Goal: Communication & Community: Answer question/provide support

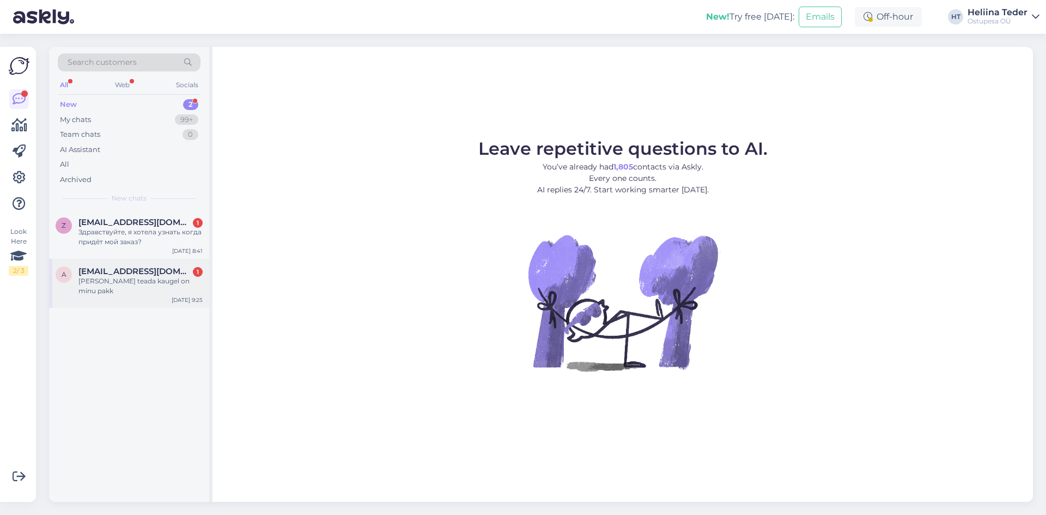
click at [126, 266] on div "a [EMAIL_ADDRESS][DOMAIN_NAME] 1 [PERSON_NAME] teada kaugel on minu pakk [DATE]…" at bounding box center [129, 283] width 160 height 49
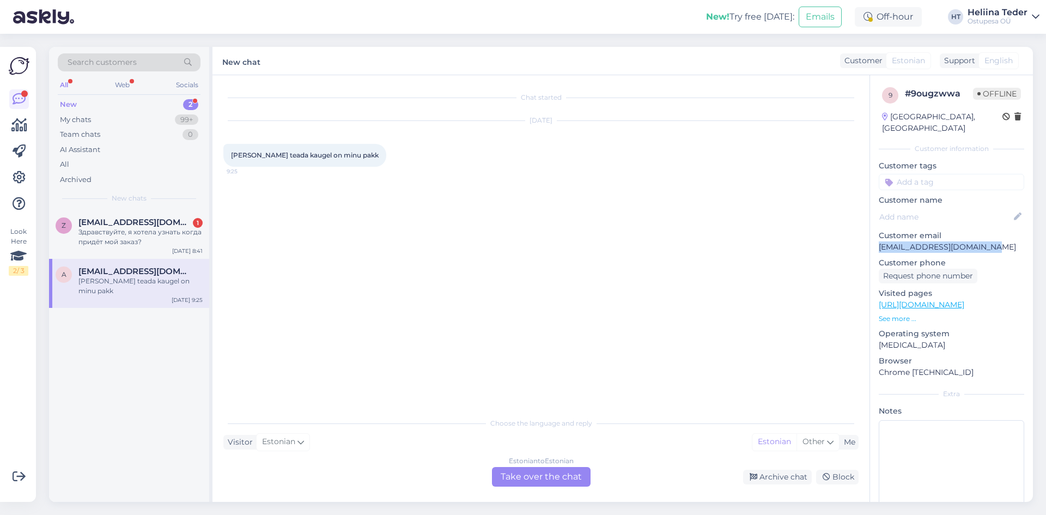
drag, startPoint x: 876, startPoint y: 234, endPoint x: 977, endPoint y: 235, distance: 100.2
click at [992, 235] on div "9 # 9ougzwwa Offline [GEOGRAPHIC_DATA], [GEOGRAPHIC_DATA] Customer information …" at bounding box center [951, 304] width 163 height 459
copy p "[EMAIL_ADDRESS][DOMAIN_NAME]"
click at [522, 474] on div "Estonian to Estonian Take over the chat" at bounding box center [541, 477] width 99 height 20
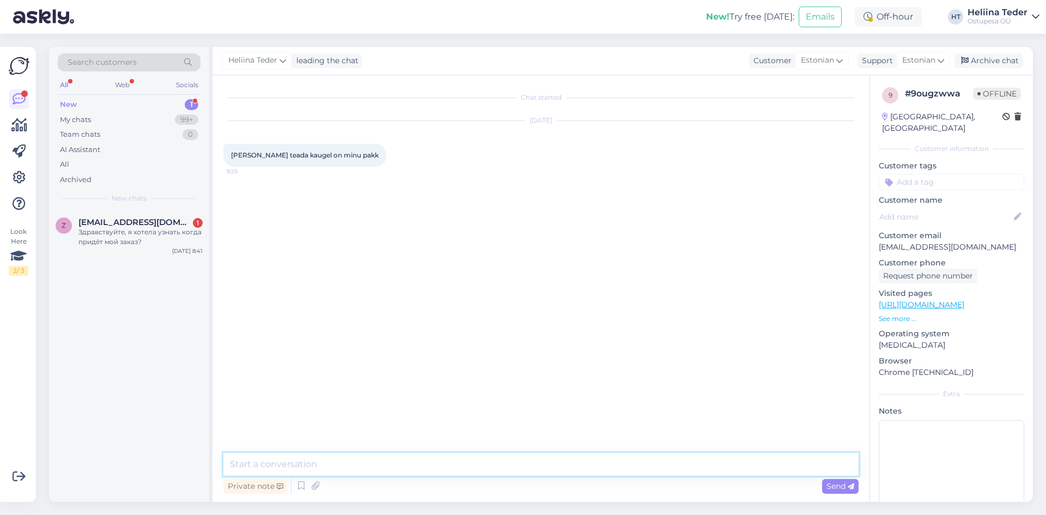
click at [292, 466] on textarea at bounding box center [540, 464] width 635 height 23
paste textarea "Tere! Tarneinfo on [PERSON_NAME] iga postituse juures kirjas, palume seda telli…"
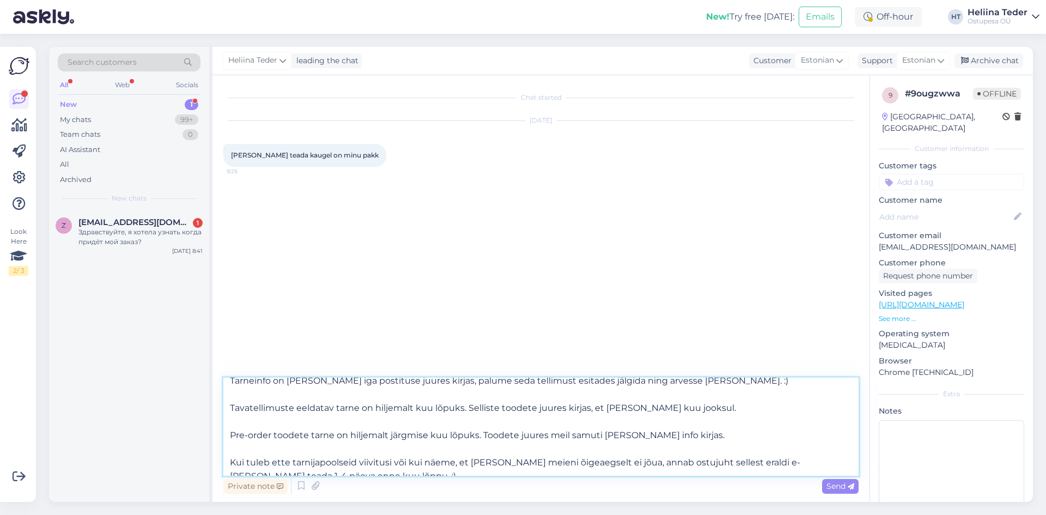
scroll to position [54, 0]
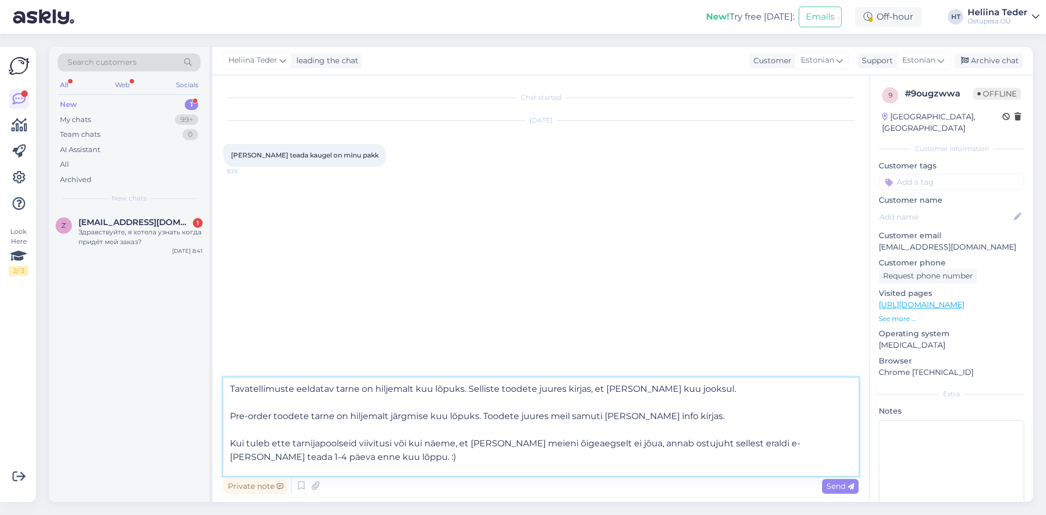
drag, startPoint x: 680, startPoint y: 413, endPoint x: 223, endPoint y: 423, distance: 456.6
click at [223, 423] on textarea "Tere! Tarneinfo on [PERSON_NAME] iga postituse juures kirjas, palume seda telli…" at bounding box center [540, 426] width 635 height 98
click at [642, 416] on textarea "Tere! Tarneinfo on [PERSON_NAME] iga postituse juures kirjas, palume seda telli…" at bounding box center [540, 426] width 635 height 98
drag, startPoint x: 687, startPoint y: 418, endPoint x: 220, endPoint y: 418, distance: 467.9
click at [220, 418] on div "Chat started [DATE] Tere sooviks teada kaugel on minu pakk 9:25 Tere! Tarneinfo…" at bounding box center [540, 288] width 657 height 427
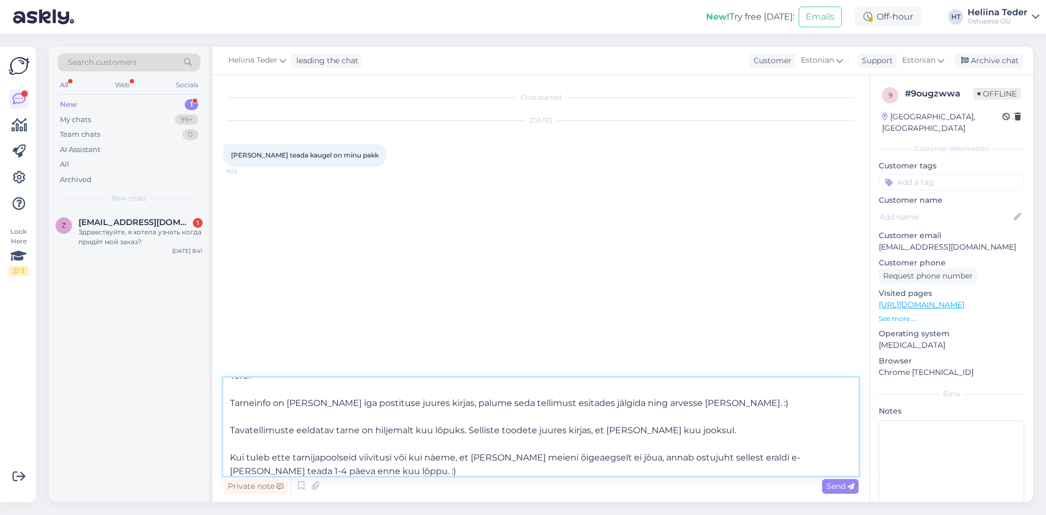
scroll to position [0, 0]
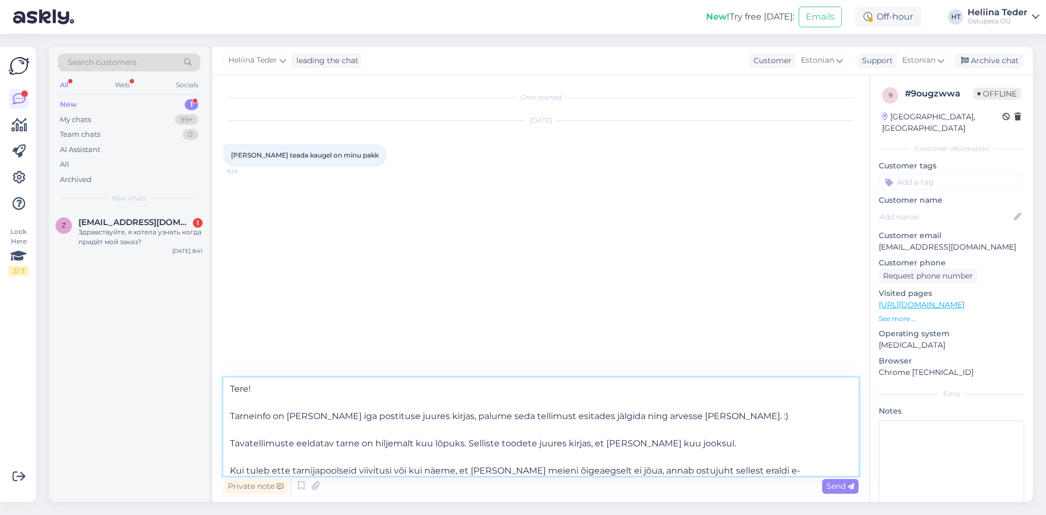
click at [400, 409] on textarea "Tere! Tarneinfo on [PERSON_NAME] iga postituse juures kirjas, palume seda telli…" at bounding box center [540, 426] width 635 height 98
click at [552, 413] on textarea "Tere! Tarneinfo on [PERSON_NAME] iga postituse juures kirjas, palume seda telli…" at bounding box center [540, 426] width 635 height 98
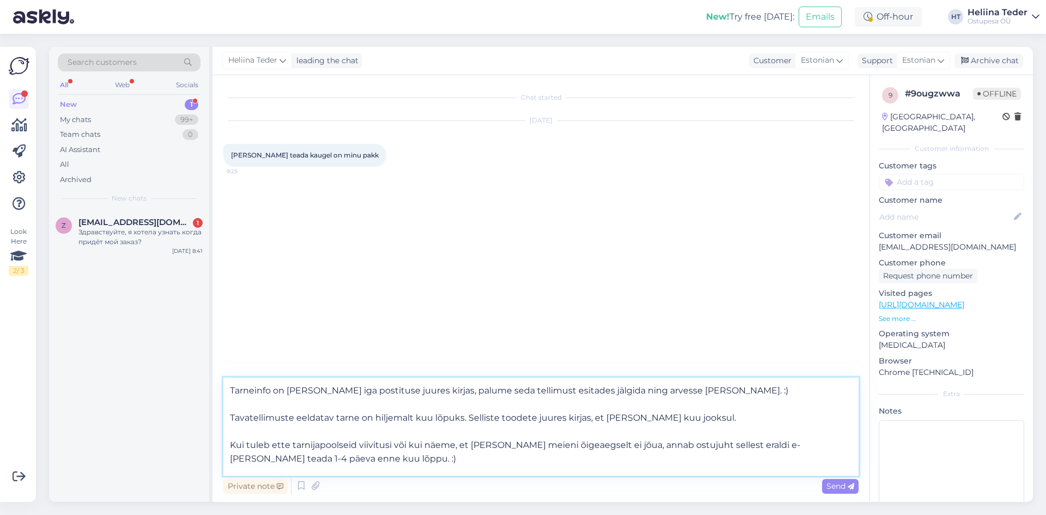
scroll to position [47, 0]
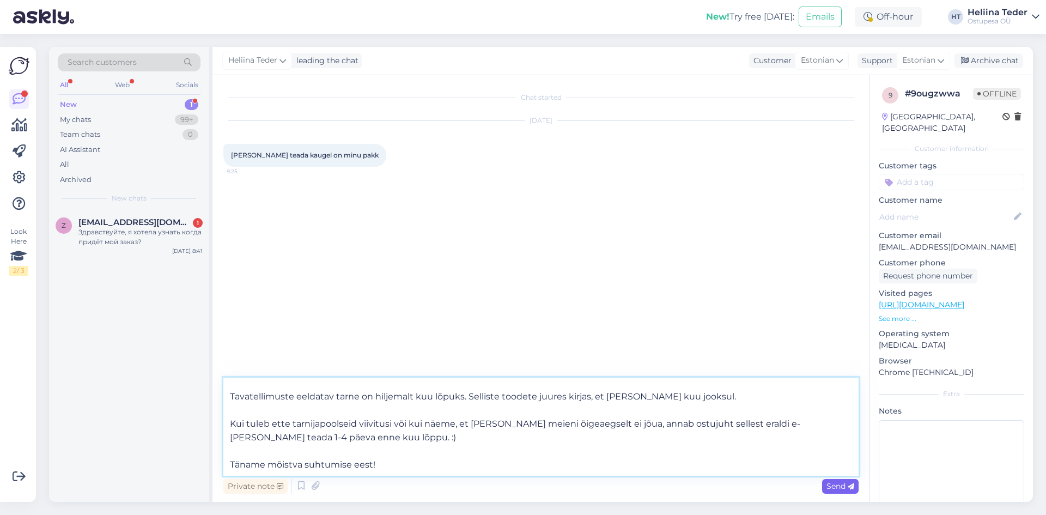
type textarea "Tere! Tarneinfo on [PERSON_NAME] iga postituse juures kirjas, palume seda telli…"
click at [835, 482] on span "Send" at bounding box center [840, 486] width 28 height 10
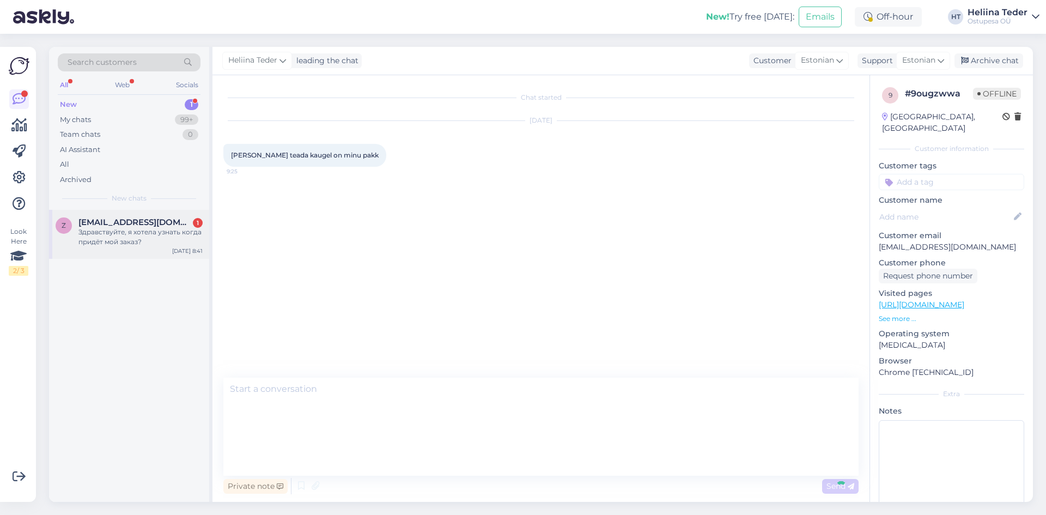
scroll to position [0, 0]
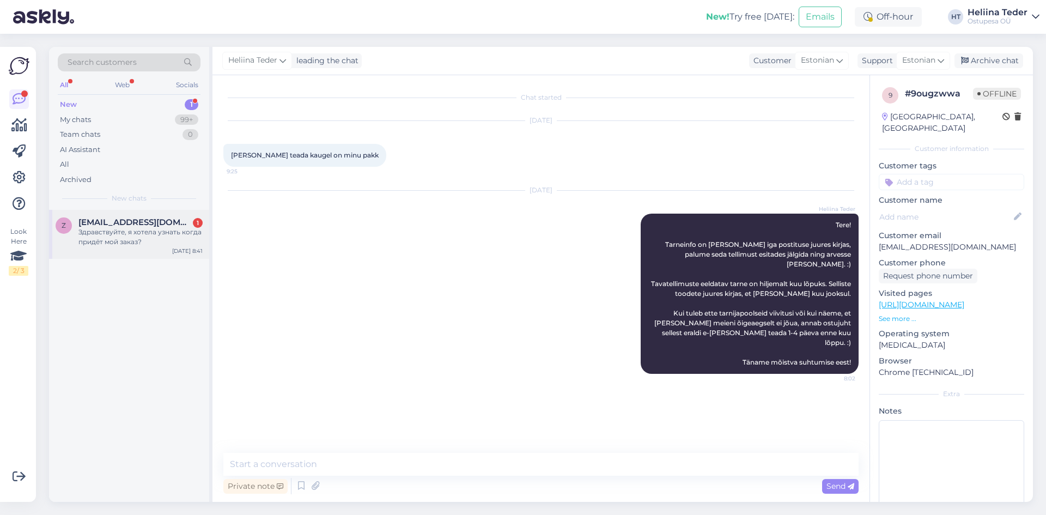
click at [133, 247] on div "z [EMAIL_ADDRESS][DOMAIN_NAME] 1 Здравствуйте, я хотела узнать когда придёт мой…" at bounding box center [129, 234] width 160 height 49
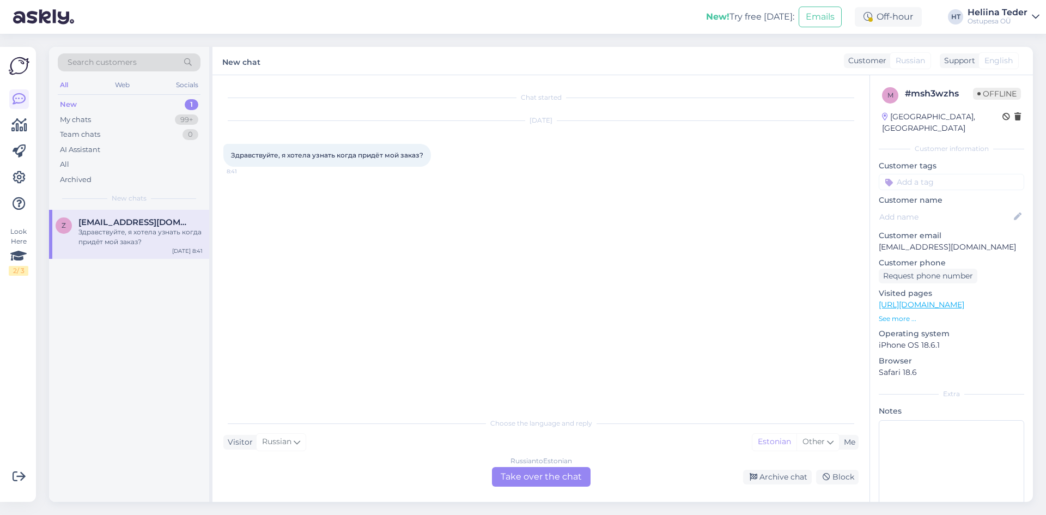
click at [408, 155] on span "Здравствуйте, я хотела узнать когда придёт мой заказ?" at bounding box center [327, 155] width 192 height 8
copy div "Здравствуйте, я хотела узнать когда придёт мой заказ? 8:41"
drag, startPoint x: 874, startPoint y: 236, endPoint x: 969, endPoint y: 234, distance: 94.3
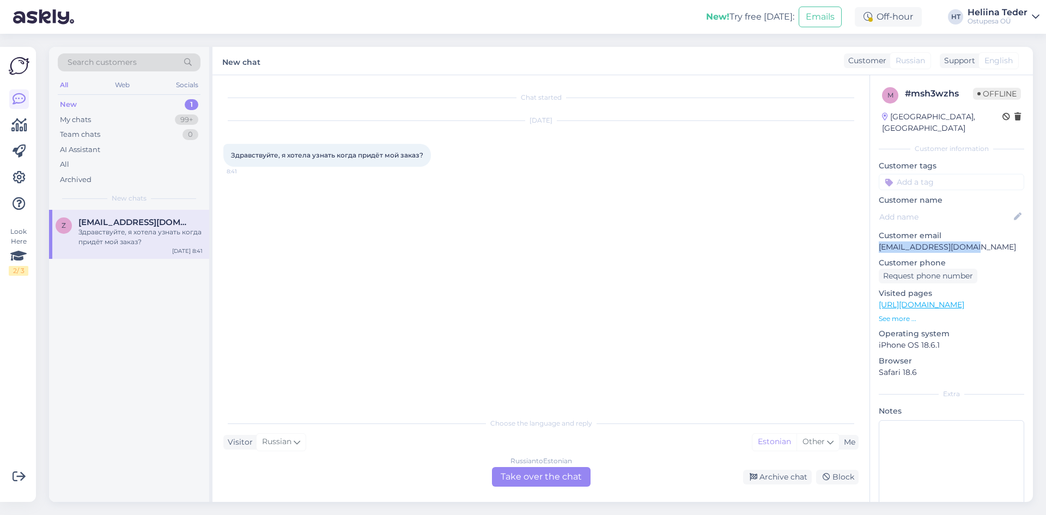
click at [969, 234] on div "m # msh3wzhs Offline [GEOGRAPHIC_DATA], [GEOGRAPHIC_DATA] Customer information …" at bounding box center [951, 304] width 163 height 459
drag, startPoint x: 970, startPoint y: 233, endPoint x: 948, endPoint y: 237, distance: 21.6
click at [952, 241] on p "[EMAIL_ADDRESS][DOMAIN_NAME]" at bounding box center [951, 246] width 145 height 11
click at [964, 241] on p "[EMAIL_ADDRESS][DOMAIN_NAME]" at bounding box center [951, 246] width 145 height 11
drag, startPoint x: 976, startPoint y: 234, endPoint x: 881, endPoint y: 232, distance: 95.4
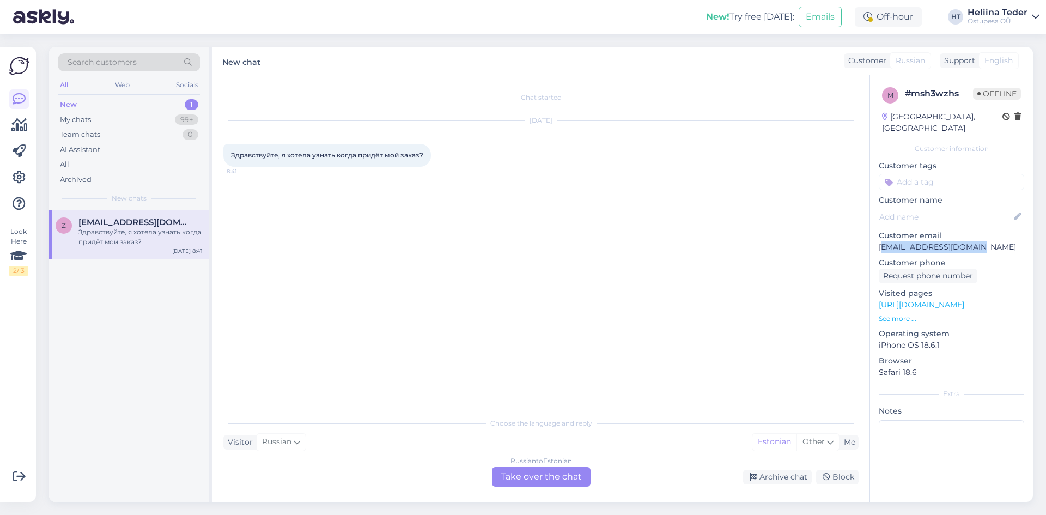
click at [881, 241] on p "[EMAIL_ADDRESS][DOMAIN_NAME]" at bounding box center [951, 246] width 145 height 11
click at [900, 241] on p "[EMAIL_ADDRESS][DOMAIN_NAME]" at bounding box center [951, 246] width 145 height 11
click at [972, 241] on p "[EMAIL_ADDRESS][DOMAIN_NAME]" at bounding box center [951, 246] width 145 height 11
drag, startPoint x: 973, startPoint y: 232, endPoint x: 875, endPoint y: 230, distance: 98.6
click at [875, 230] on div "m # msh3wzhs Offline [GEOGRAPHIC_DATA], [GEOGRAPHIC_DATA] Customer information …" at bounding box center [951, 304] width 163 height 459
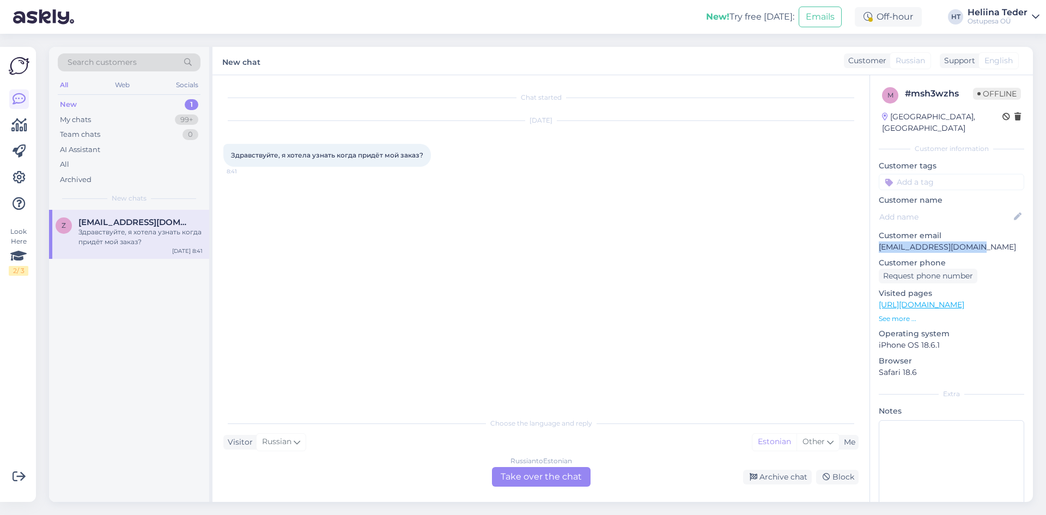
copy p "[EMAIL_ADDRESS][DOMAIN_NAME]"
click at [520, 480] on div "Russian to Estonian Take over the chat" at bounding box center [541, 477] width 99 height 20
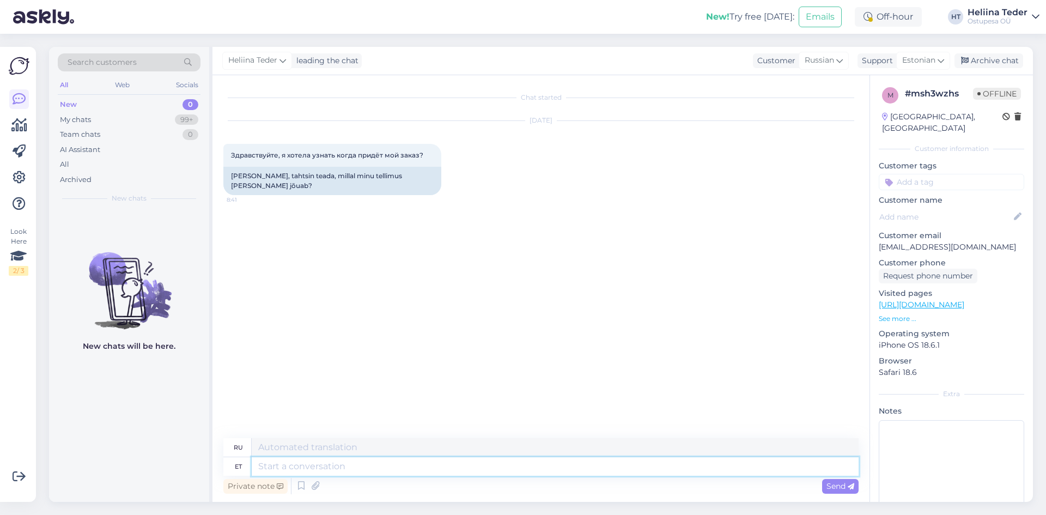
click at [285, 465] on textarea at bounding box center [555, 466] width 607 height 19
paste textarea "Tere! Tarneinfo on [PERSON_NAME] iga postituse juures kirjas, palume seda telli…"
type textarea "Tere! Tarneinfo on [PERSON_NAME] iga postituse juures kirjas, palume seda telli…"
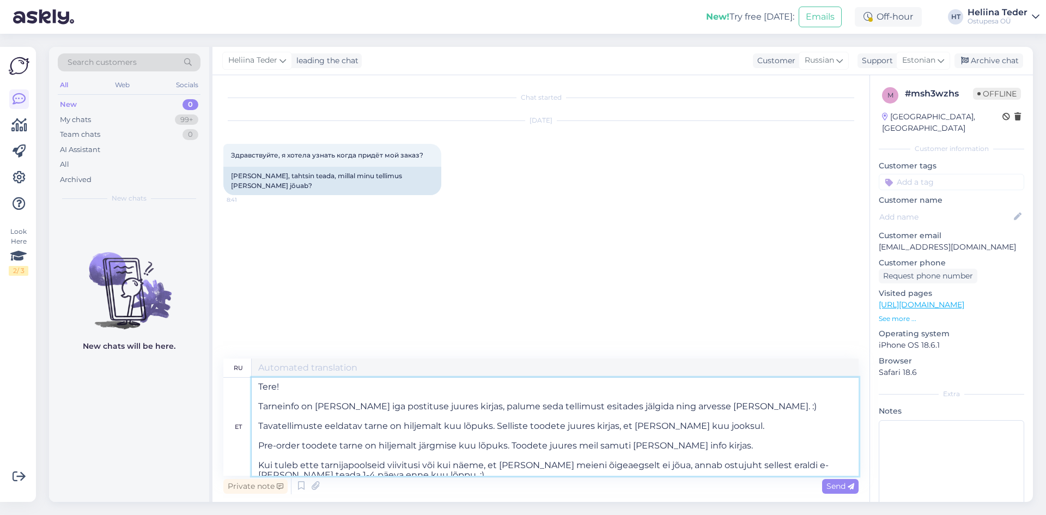
type textarea "Loremipsumdo! S ame consec adip elitseddoe t incididu, utlaboree d magnaa enima…"
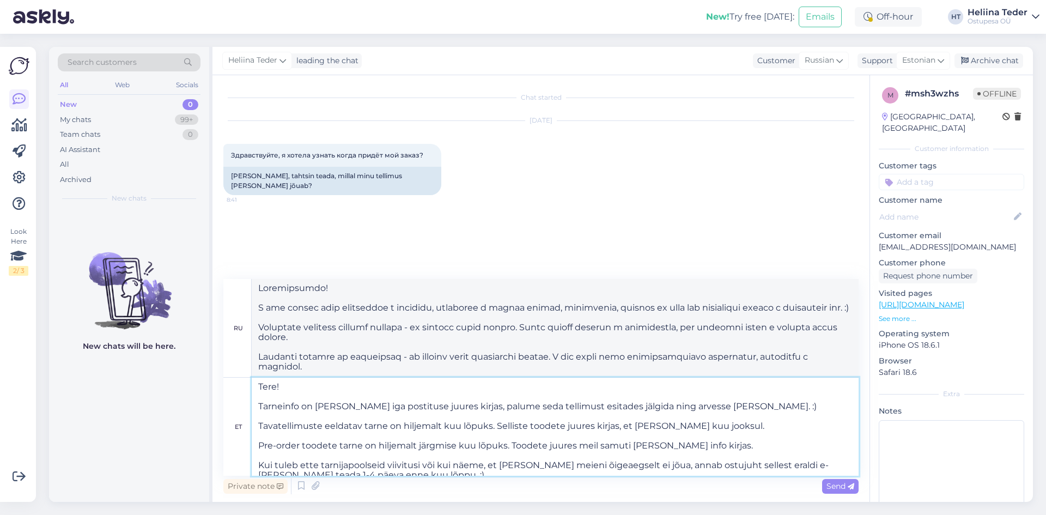
drag, startPoint x: 715, startPoint y: 444, endPoint x: 259, endPoint y: 443, distance: 456.5
click at [259, 443] on textarea "Tere! Tarneinfo on [PERSON_NAME] iga postituse juures kirjas, palume seda telli…" at bounding box center [555, 426] width 607 height 98
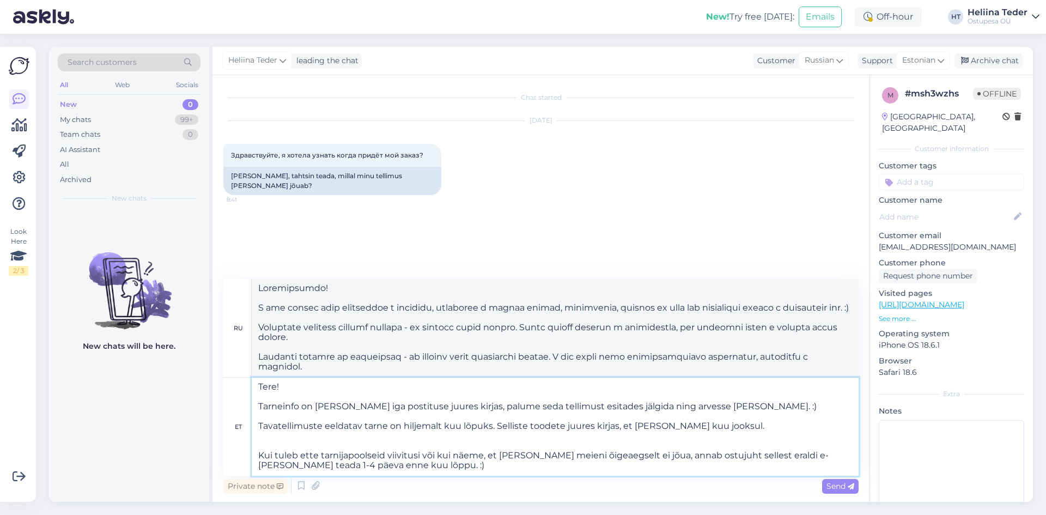
type textarea "Tere! Tarneinfo on [PERSON_NAME] iga postituse juures kirjas, palume seda telli…"
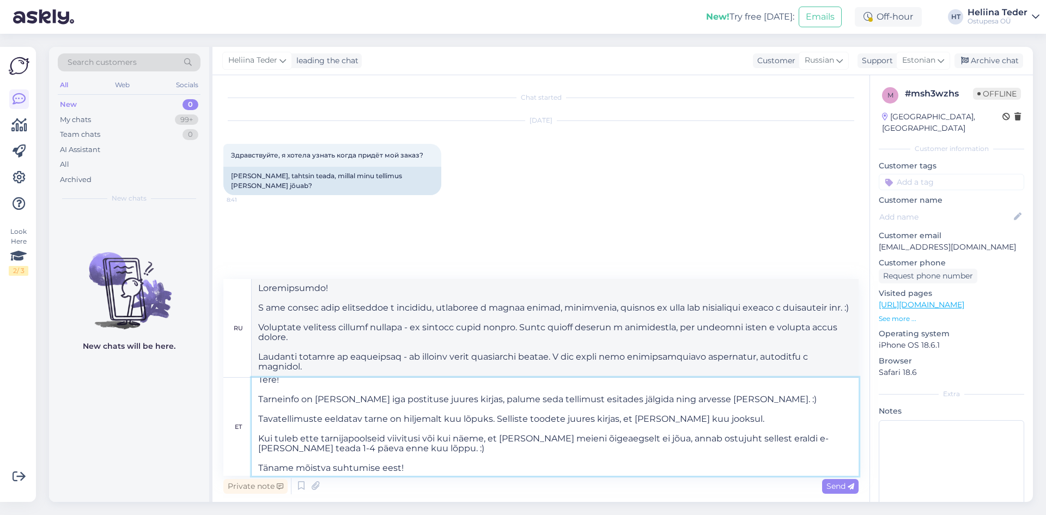
scroll to position [9, 0]
type textarea "Здравствуйте! У нас всегда есть информация о доставке, указанная рядом с каждой…"
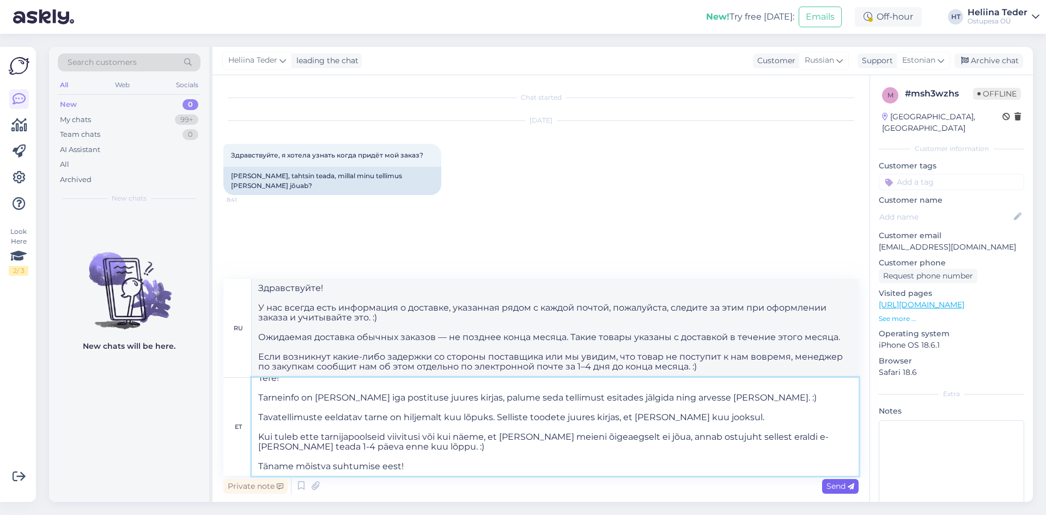
type textarea "Tere! Tarneinfo on [PERSON_NAME] iga postituse juures kirjas, palume seda telli…"
click at [842, 488] on span "Send" at bounding box center [840, 486] width 28 height 10
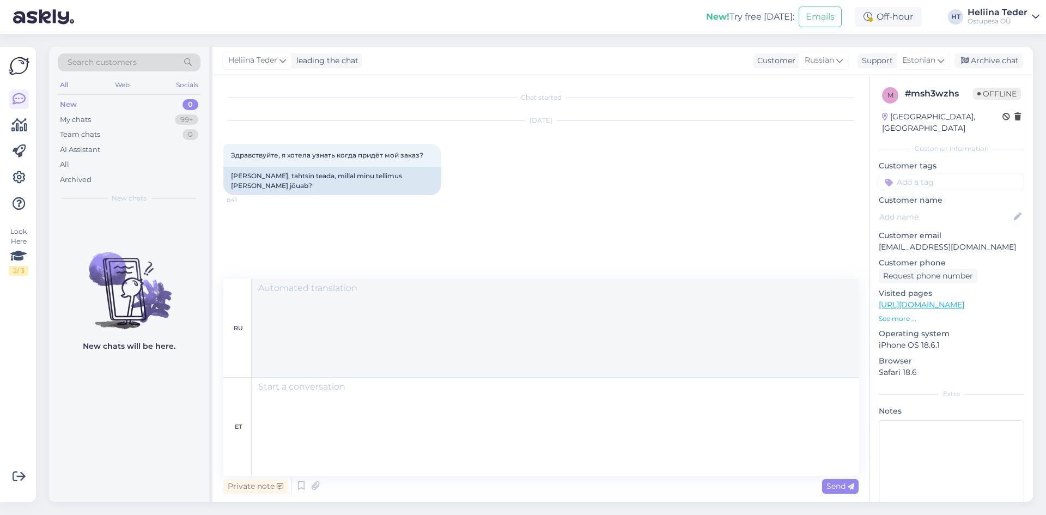
scroll to position [0, 0]
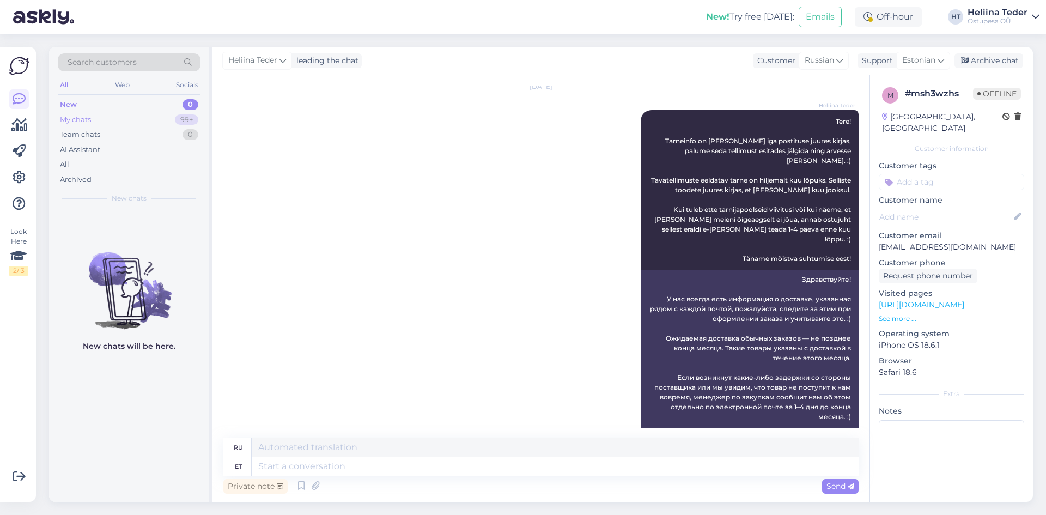
click at [95, 117] on div "My chats 99+" at bounding box center [129, 119] width 143 height 15
